Goal: Task Accomplishment & Management: Complete application form

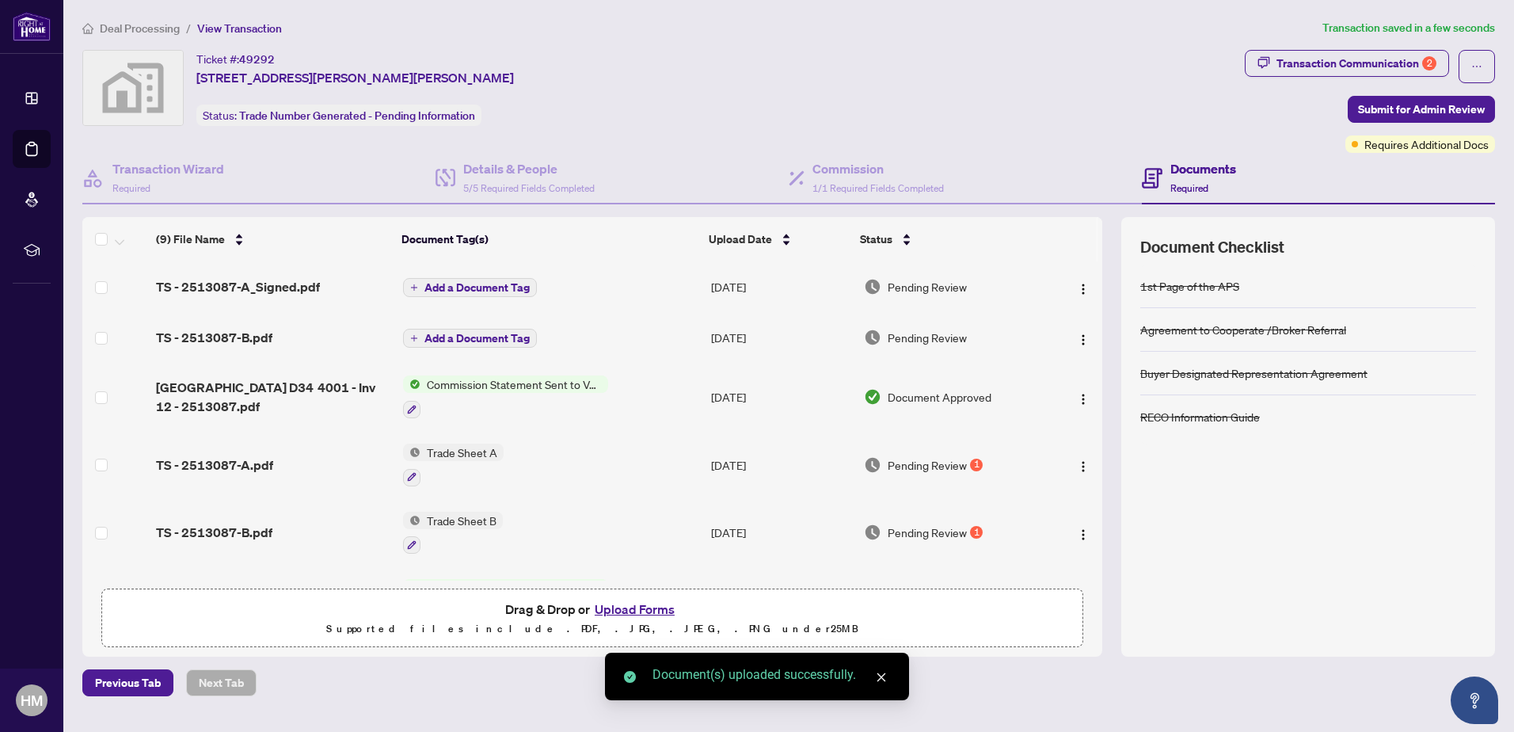
click at [501, 289] on span "Add a Document Tag" at bounding box center [477, 287] width 105 height 11
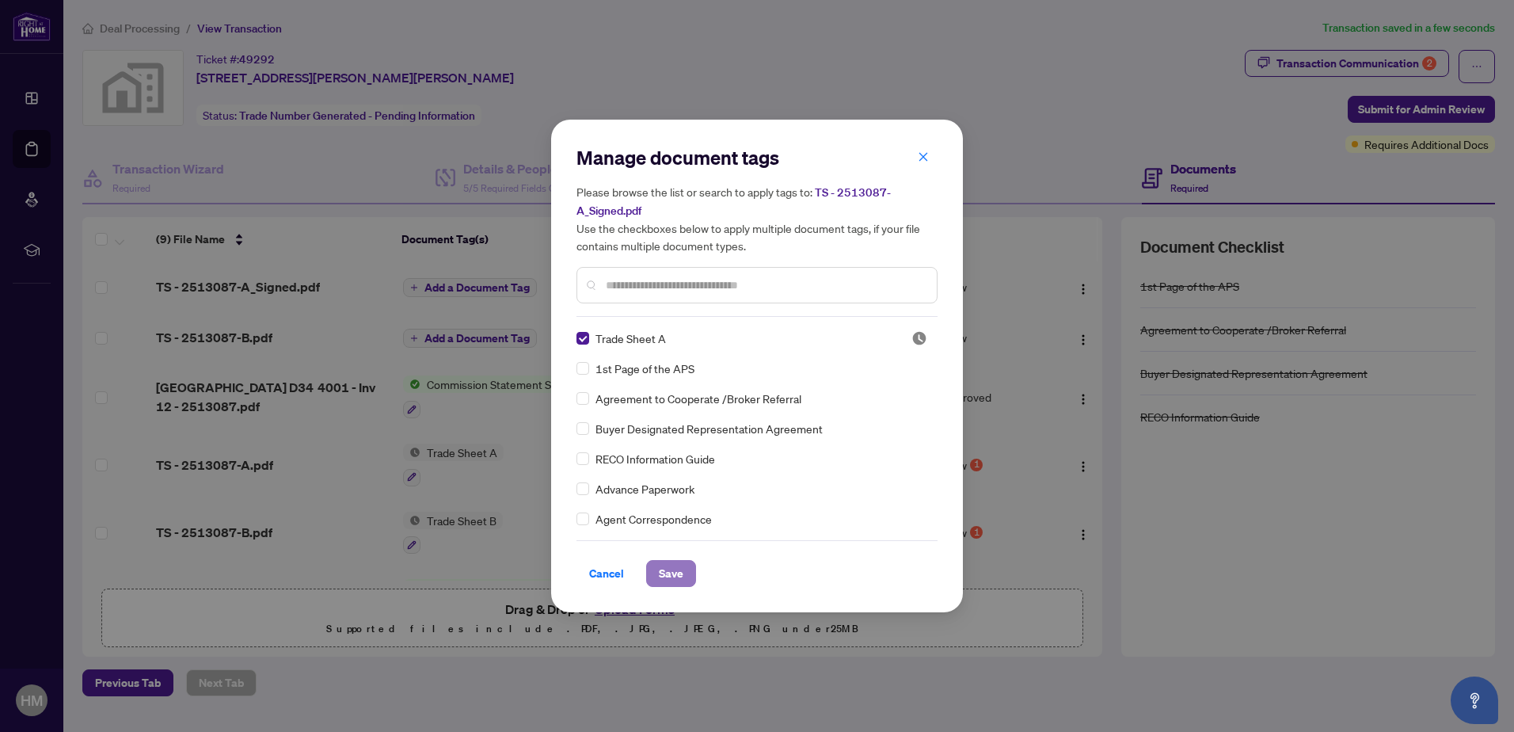
click at [671, 574] on span "Save" at bounding box center [671, 573] width 25 height 25
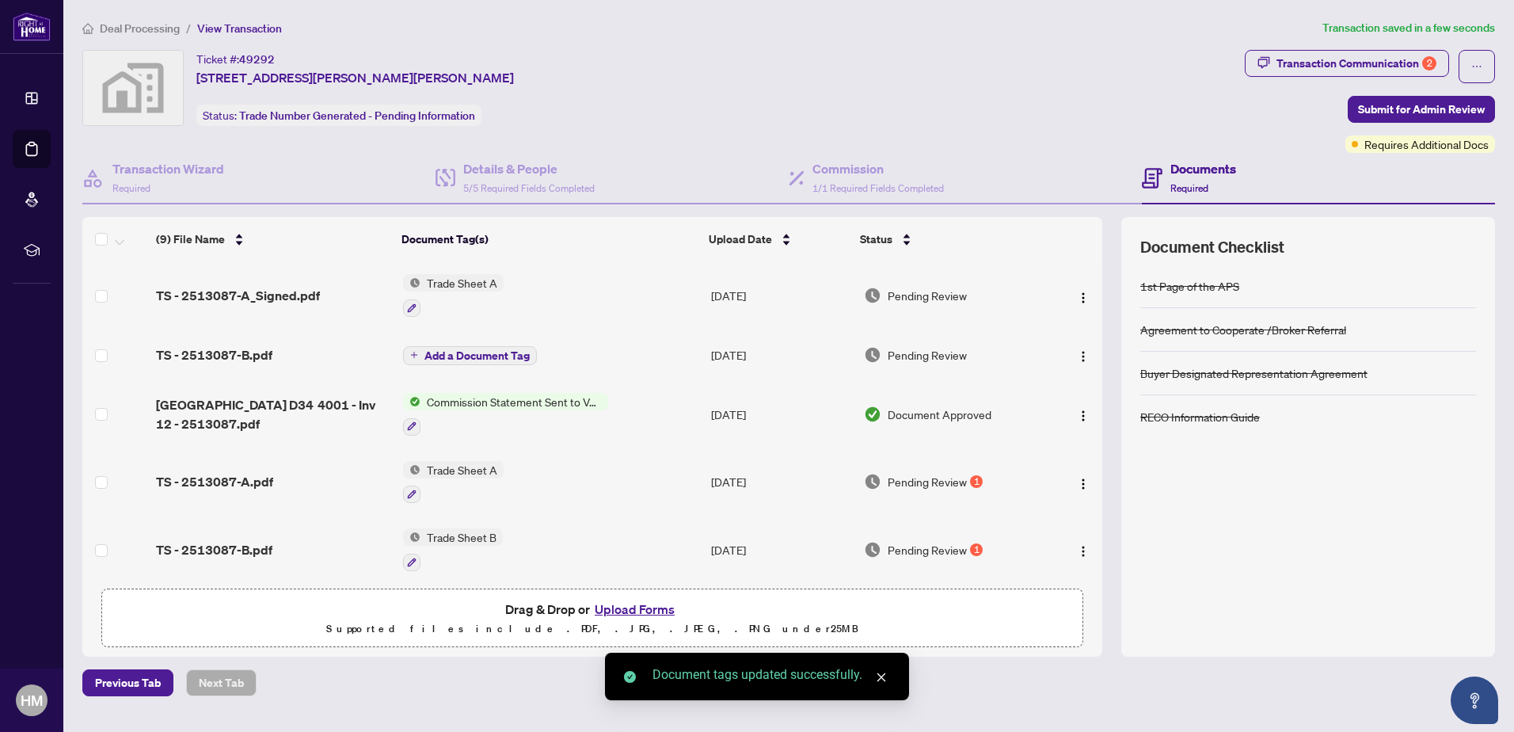
click at [504, 350] on span "Add a Document Tag" at bounding box center [477, 355] width 105 height 11
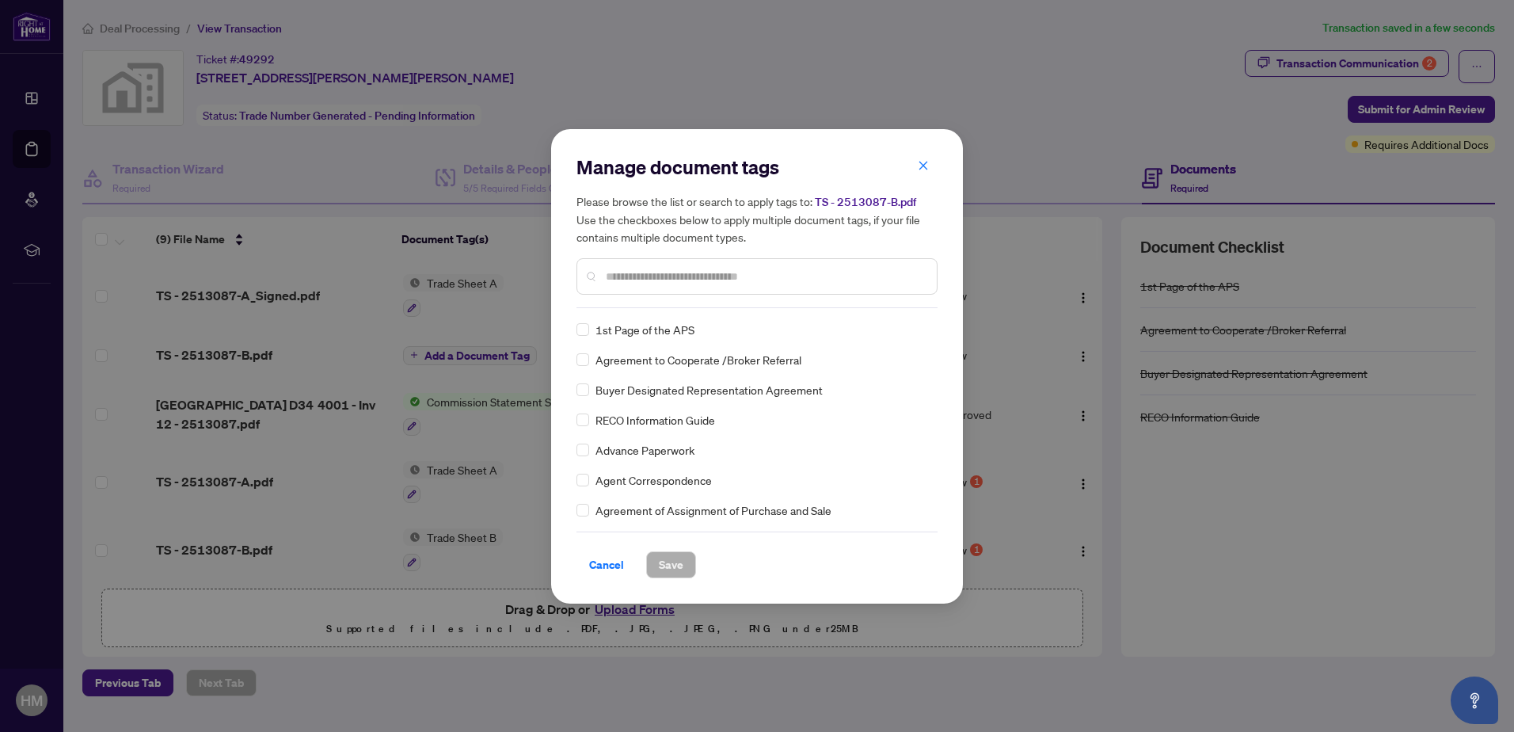
click at [662, 280] on input "text" at bounding box center [765, 276] width 318 height 17
type input "*****"
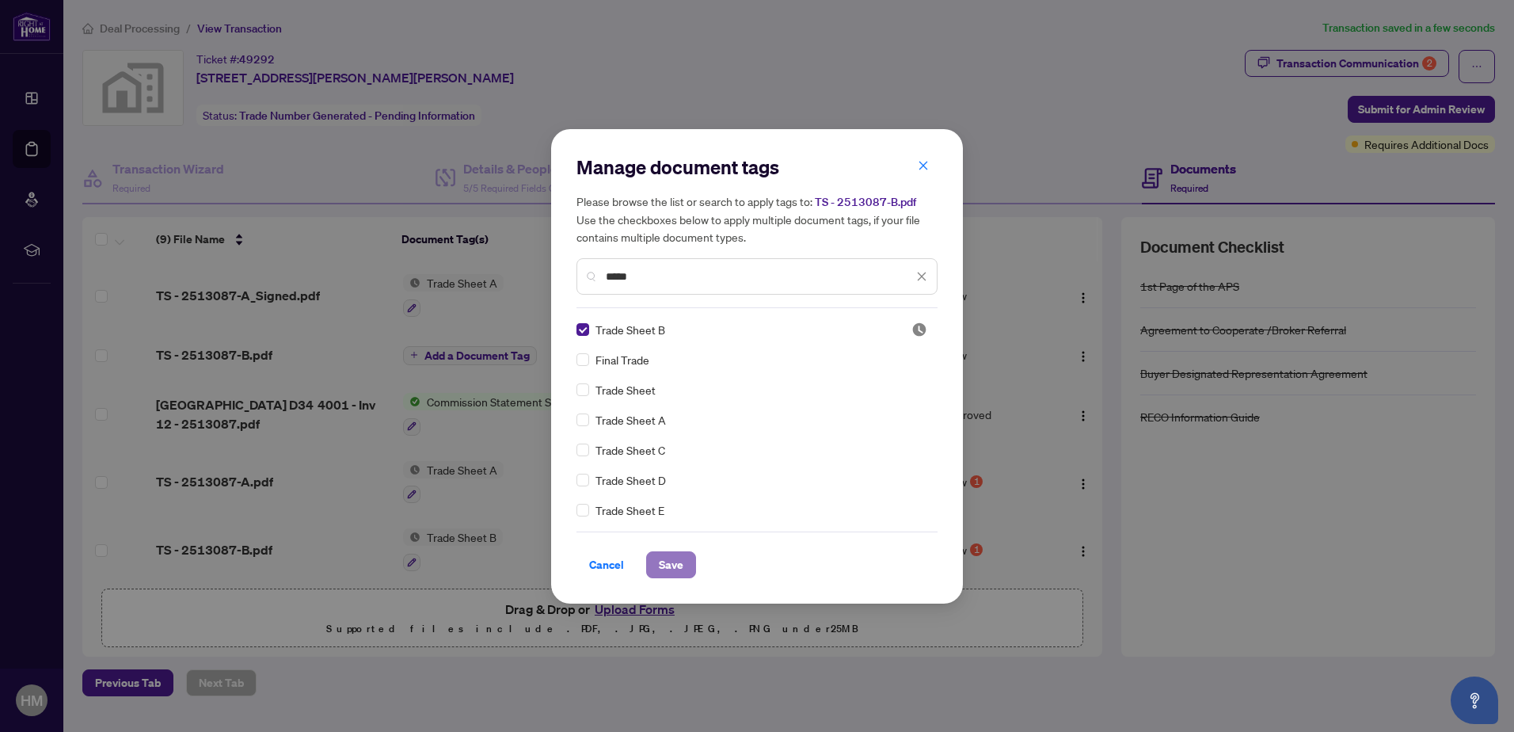
click at [687, 576] on button "Save" at bounding box center [671, 564] width 50 height 27
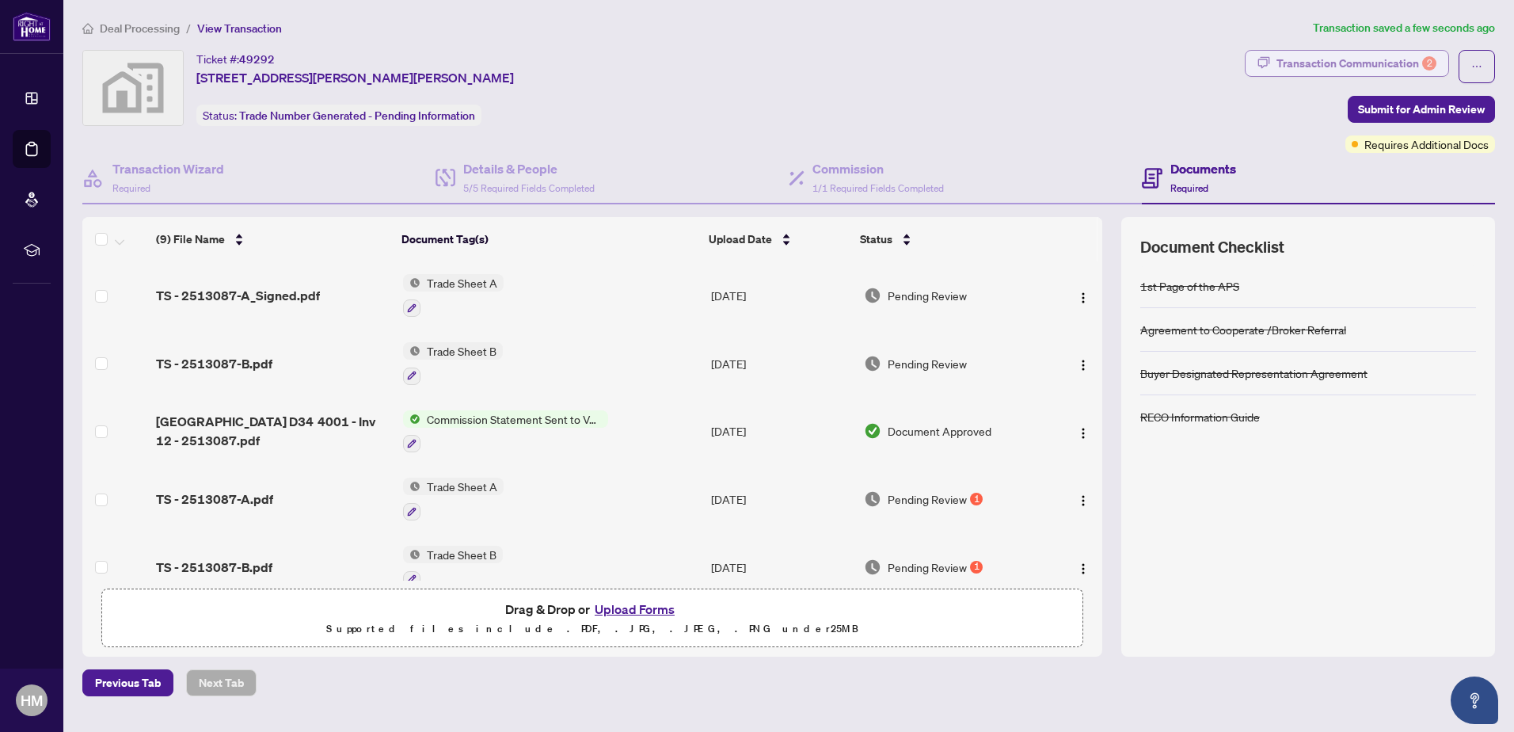
click at [1279, 70] on div "Transaction Communication 2" at bounding box center [1357, 63] width 160 height 25
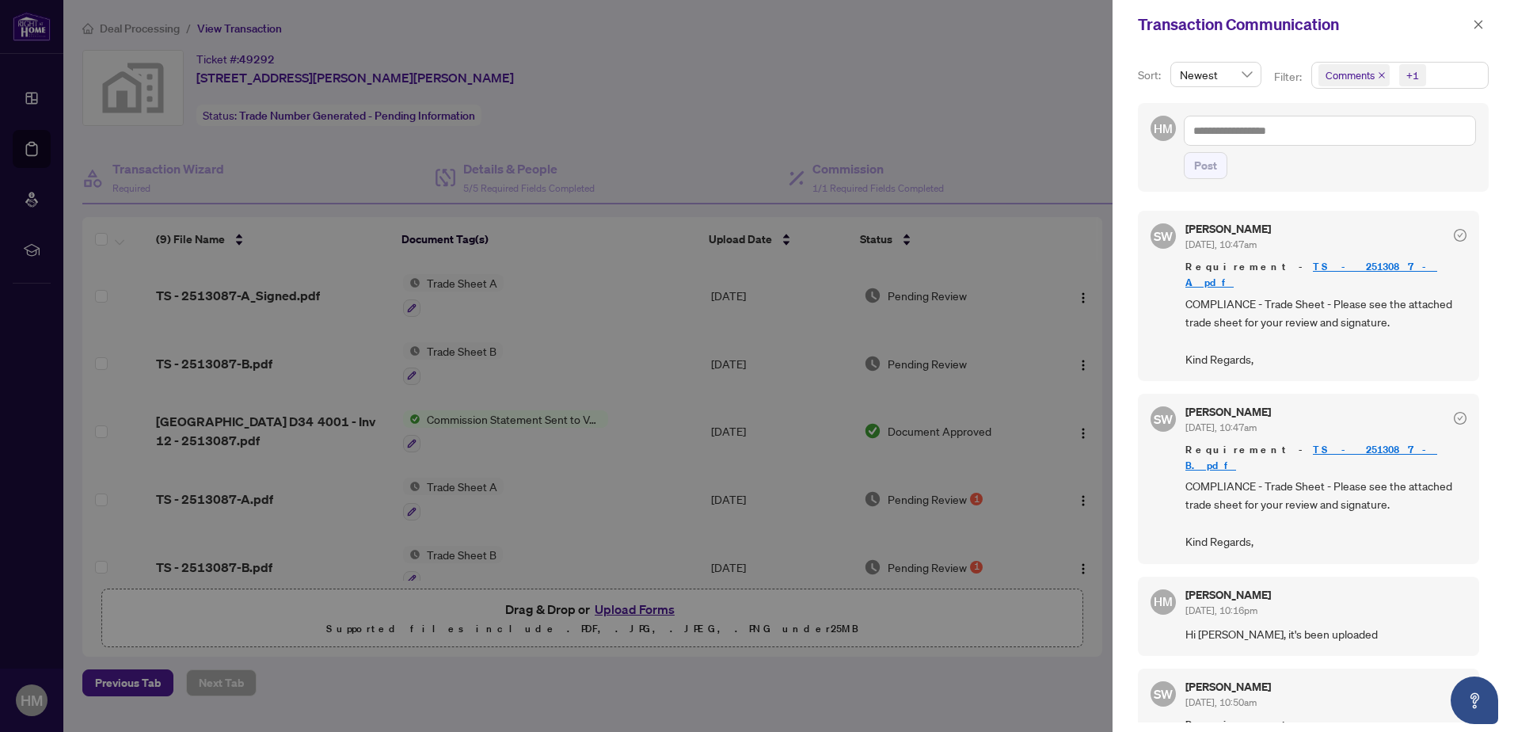
click at [630, 62] on div at bounding box center [757, 366] width 1514 height 732
click at [1472, 29] on button "button" at bounding box center [1478, 24] width 21 height 19
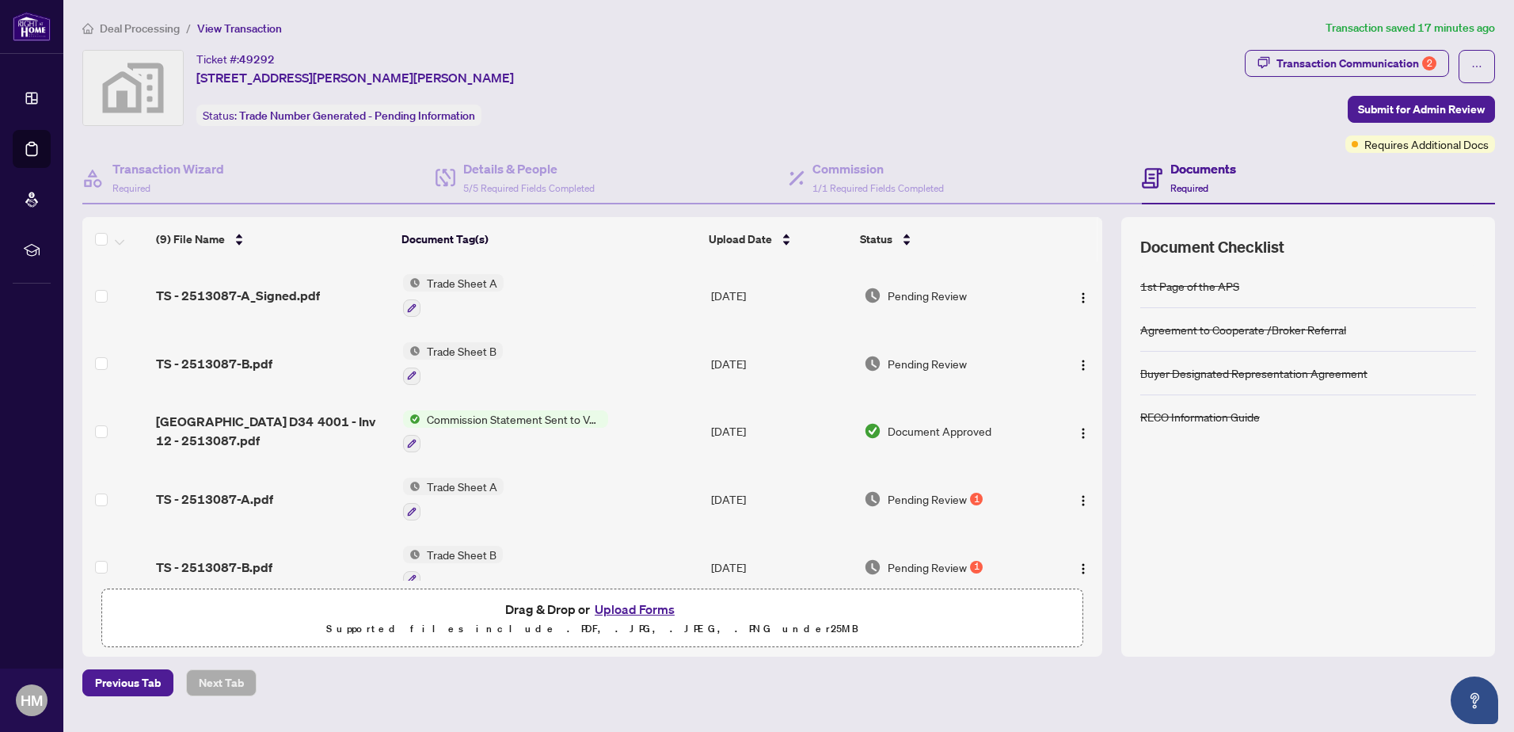
drag, startPoint x: 1373, startPoint y: 105, endPoint x: 1266, endPoint y: 123, distance: 108.5
click at [1266, 123] on div "Transaction Communication 2 Submit for Admin Review Requires Additional Docs" at bounding box center [1370, 101] width 250 height 103
click at [1289, 68] on div "Transaction Communication 2" at bounding box center [1357, 63] width 160 height 25
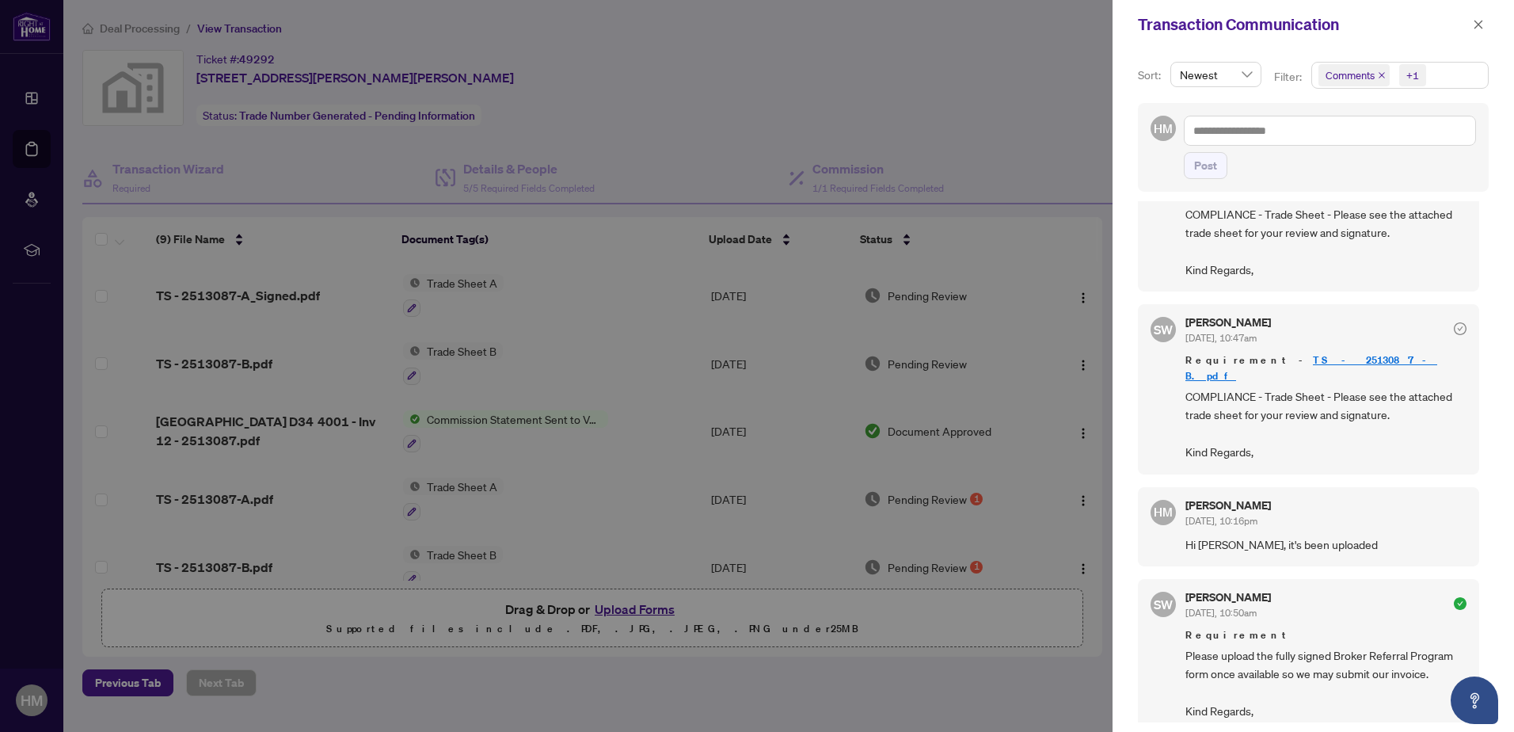
scroll to position [105, 0]
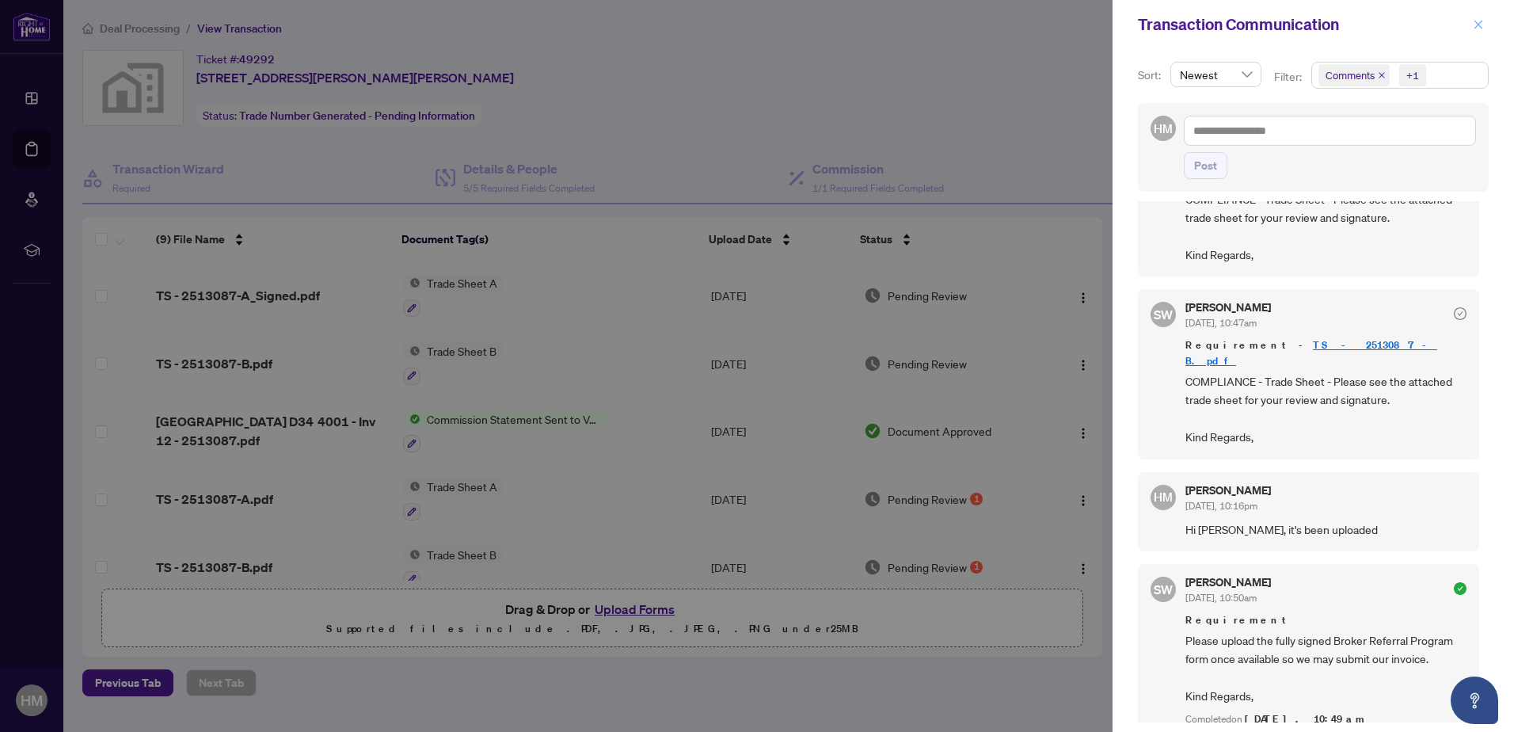
click at [1481, 19] on icon "close" at bounding box center [1478, 24] width 11 height 11
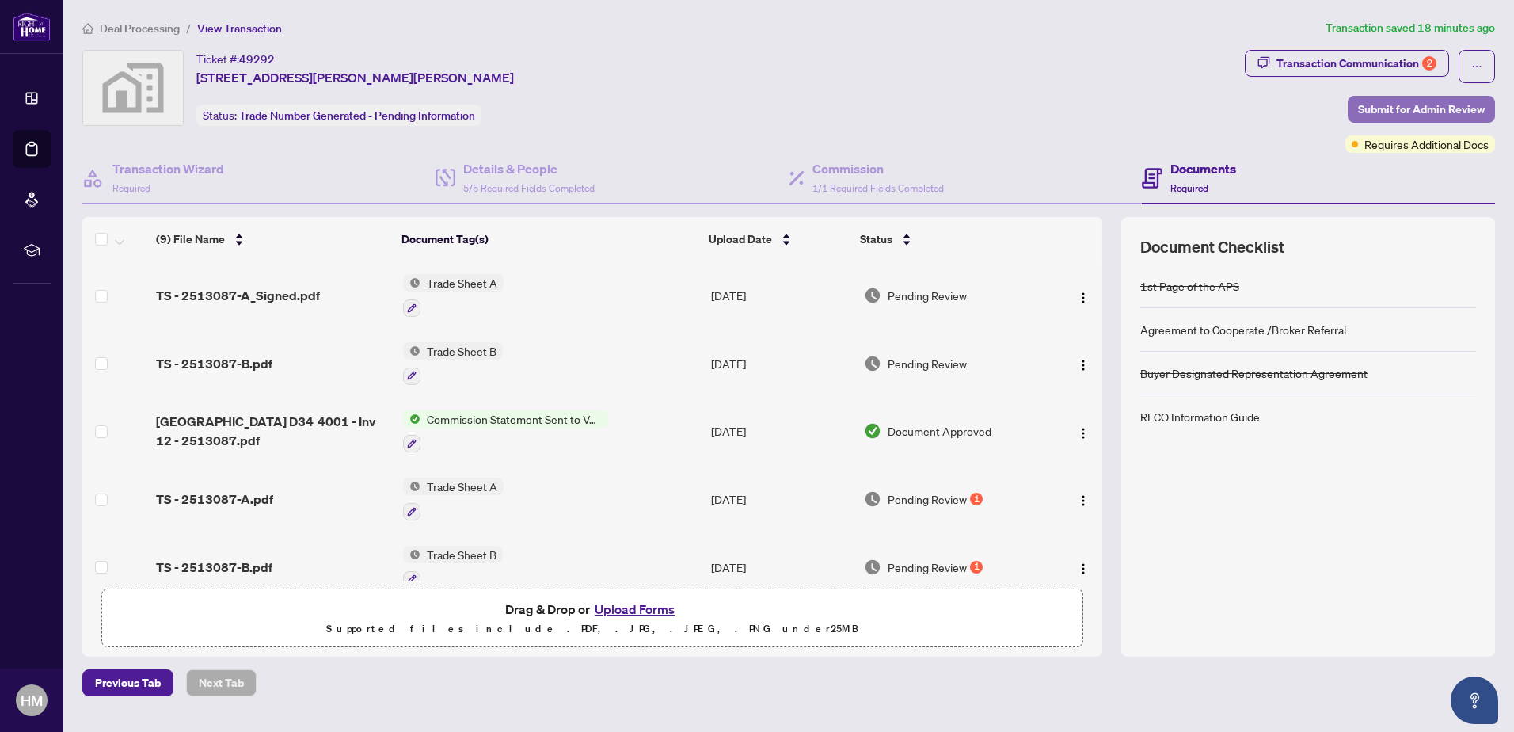
click at [1433, 119] on span "Submit for Admin Review" at bounding box center [1421, 109] width 127 height 25
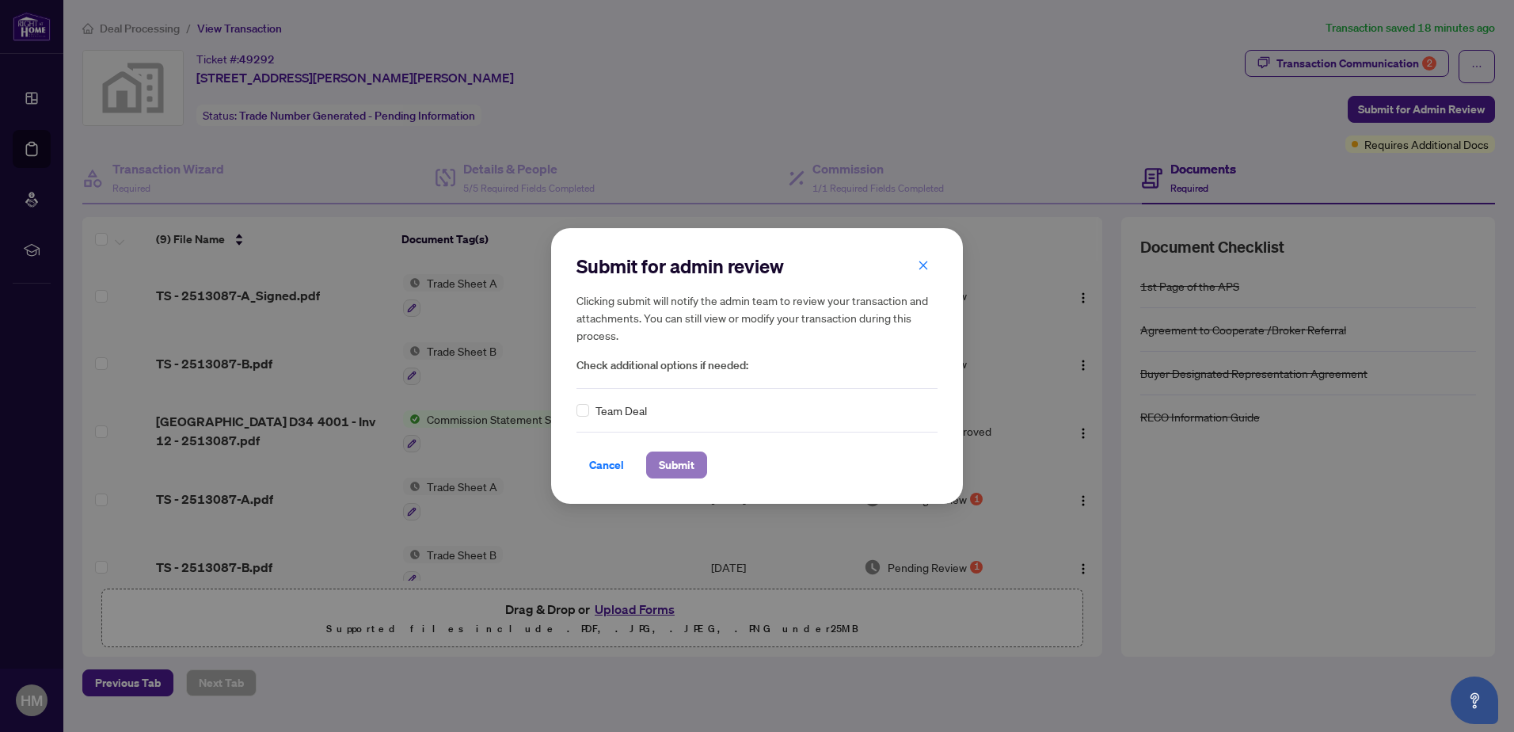
click at [668, 472] on span "Submit" at bounding box center [677, 464] width 36 height 25
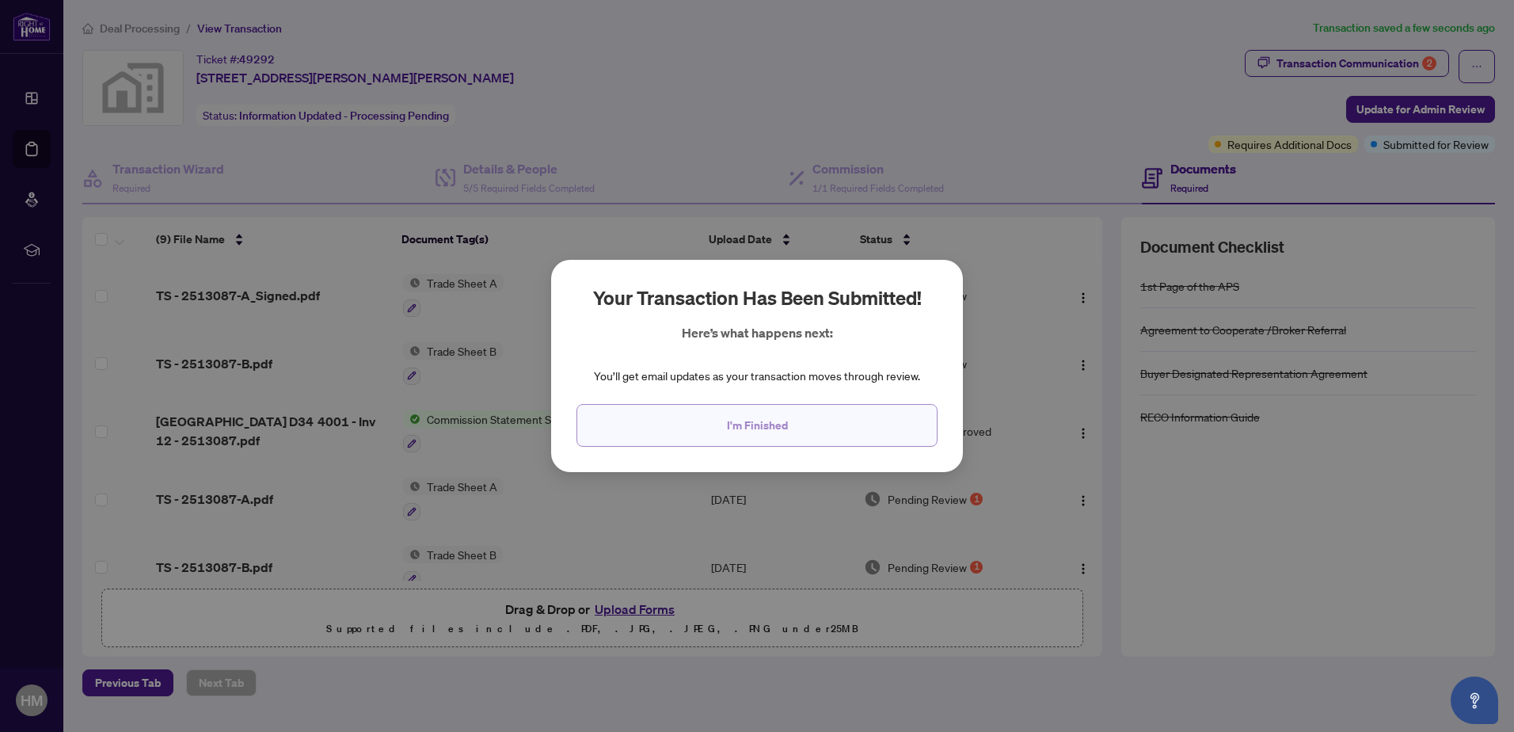
click at [761, 428] on span "I'm Finished" at bounding box center [757, 425] width 61 height 25
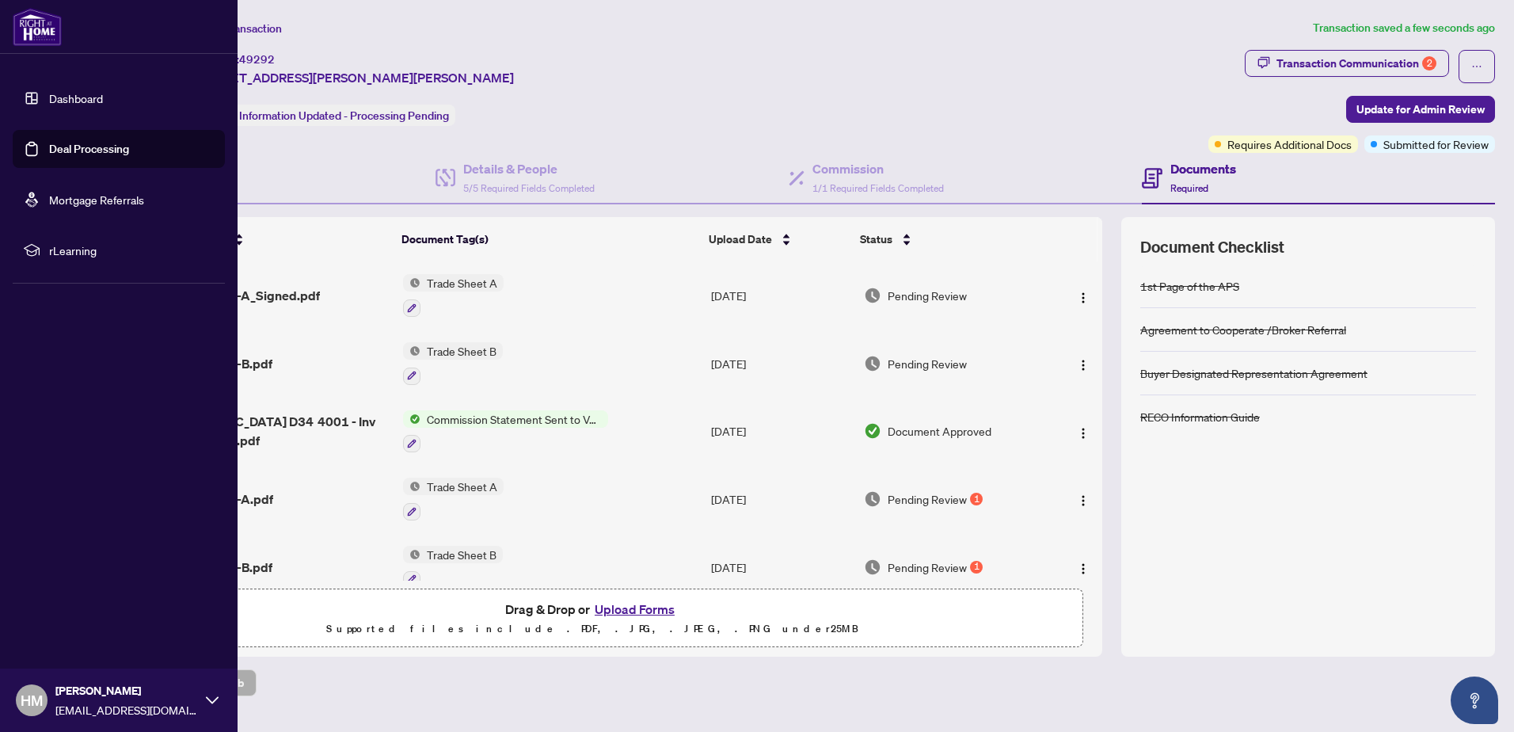
click at [49, 102] on link "Dashboard" at bounding box center [76, 98] width 54 height 14
